Goal: Navigation & Orientation: Find specific page/section

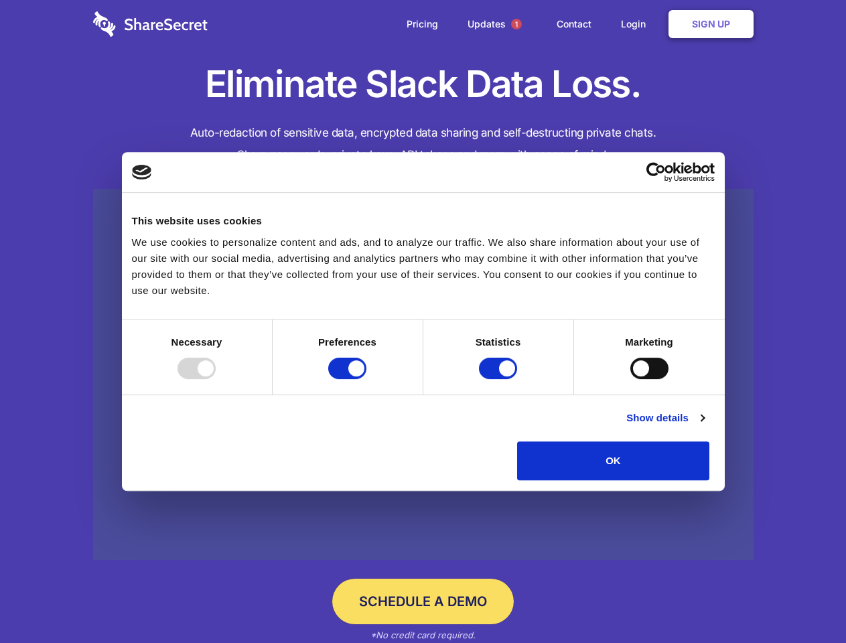
click at [216, 379] on div at bounding box center [197, 368] width 38 height 21
click at [366, 379] on input "Preferences" at bounding box center [347, 368] width 38 height 21
checkbox input "false"
click at [500, 379] on input "Statistics" at bounding box center [498, 368] width 38 height 21
checkbox input "false"
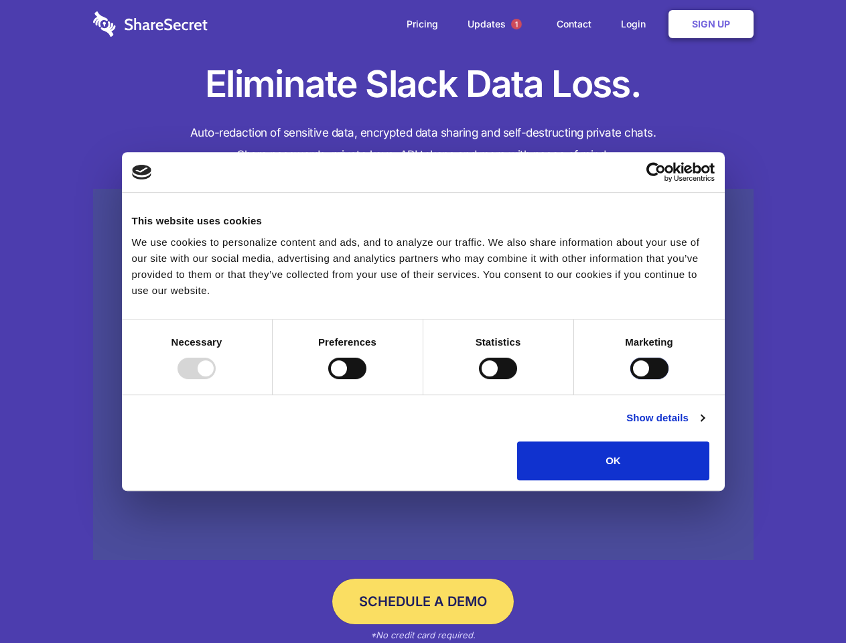
click at [630, 379] on input "Marketing" at bounding box center [649, 368] width 38 height 21
checkbox input "true"
click at [704, 426] on link "Show details" at bounding box center [665, 418] width 78 height 16
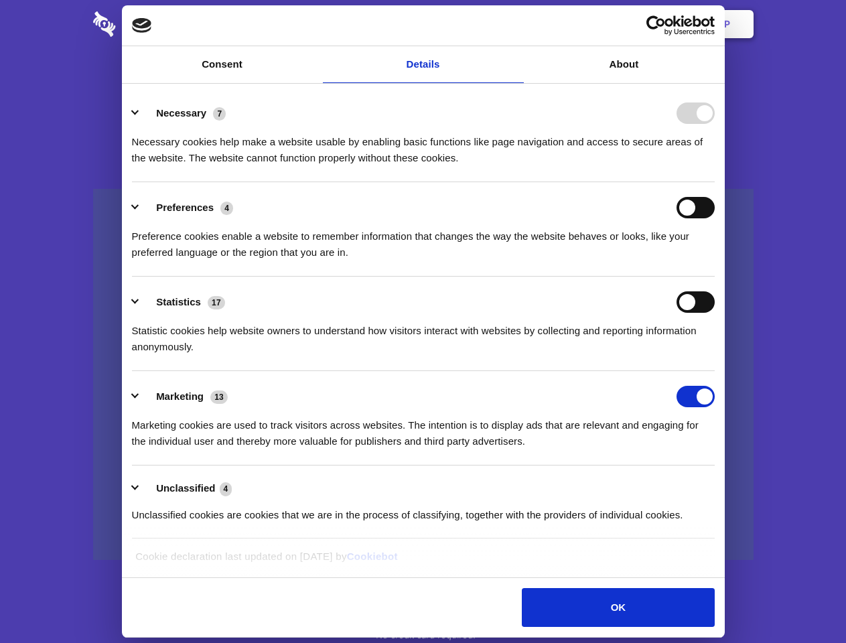
click at [715, 166] on div "Necessary cookies help make a website usable by enabling basic functions like p…" at bounding box center [423, 145] width 583 height 42
click at [516, 24] on span "1" at bounding box center [516, 24] width 11 height 11
